Goal: Find specific page/section: Find specific page/section

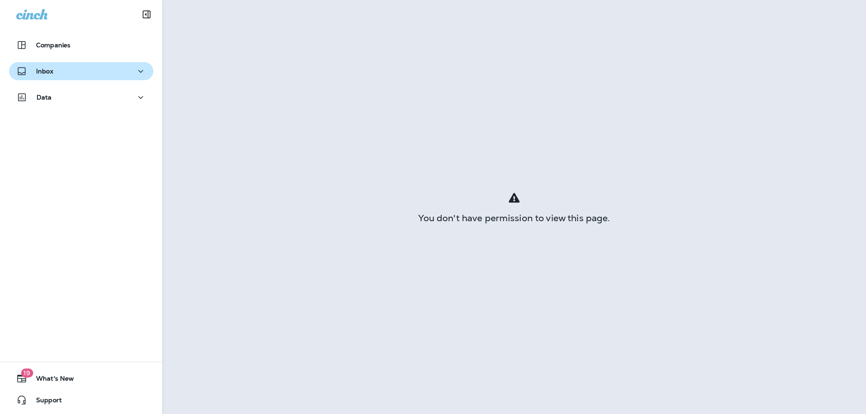
click at [56, 75] on div "Inbox" at bounding box center [81, 71] width 130 height 11
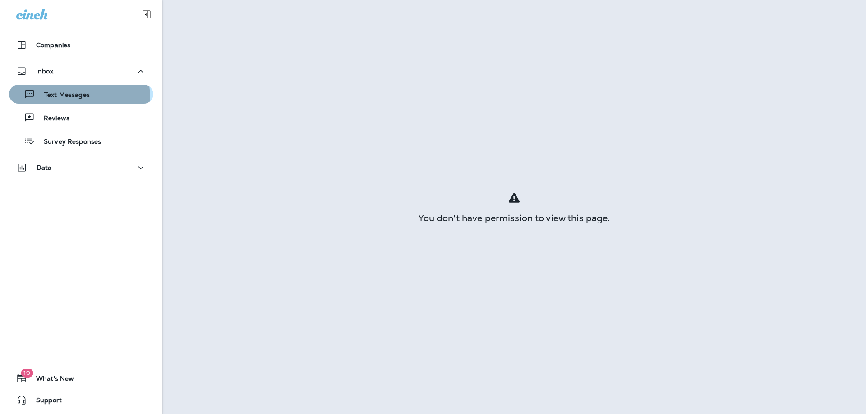
click at [55, 99] on p "Text Messages" at bounding box center [62, 95] width 55 height 9
